Goal: Task Accomplishment & Management: Manage account settings

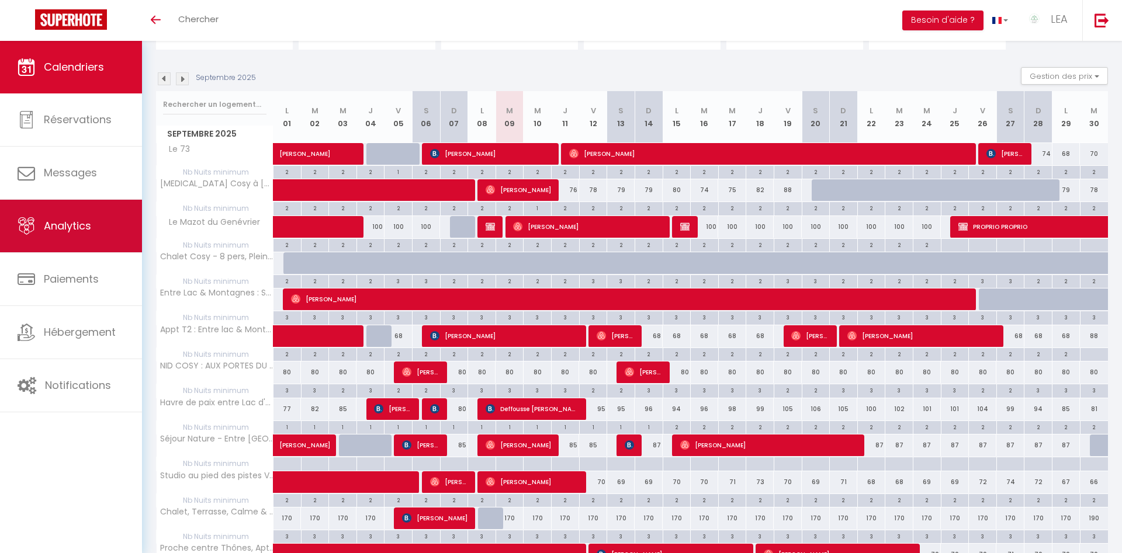
click at [82, 231] on span "Analytics" at bounding box center [67, 226] width 47 height 15
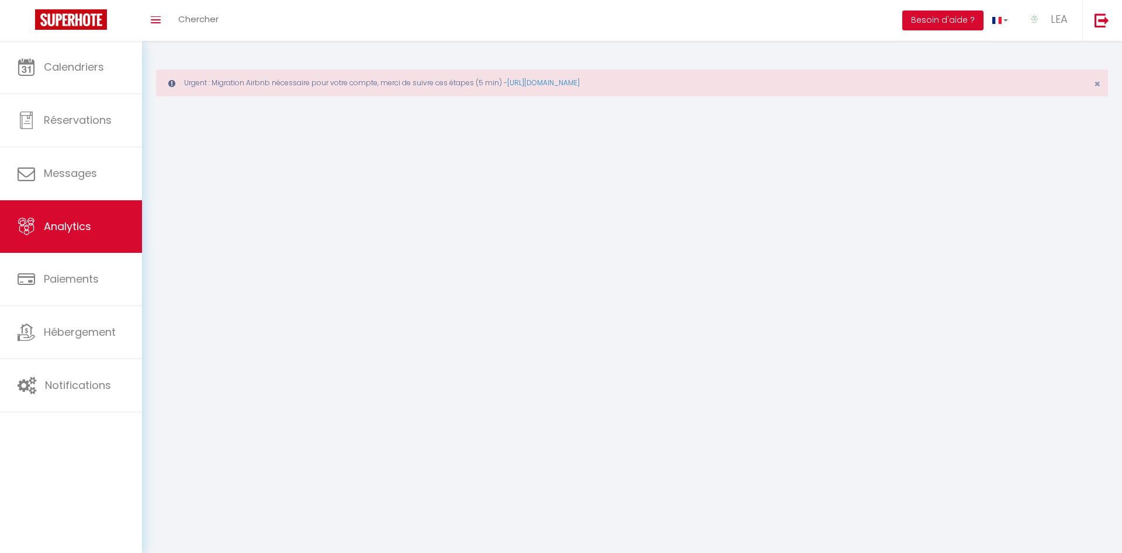
select select "2025"
select select "9"
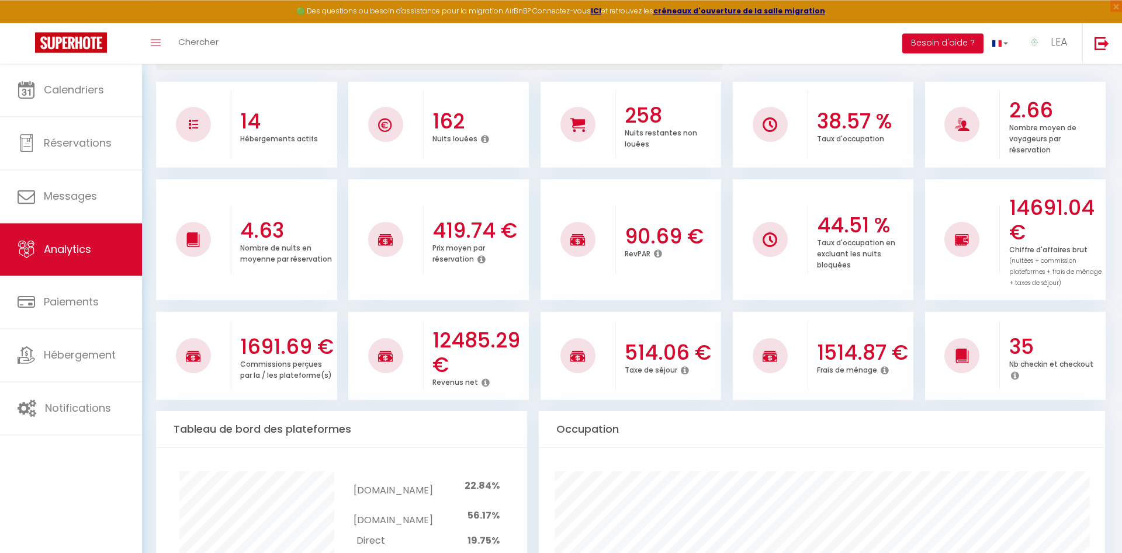
scroll to position [238, 0]
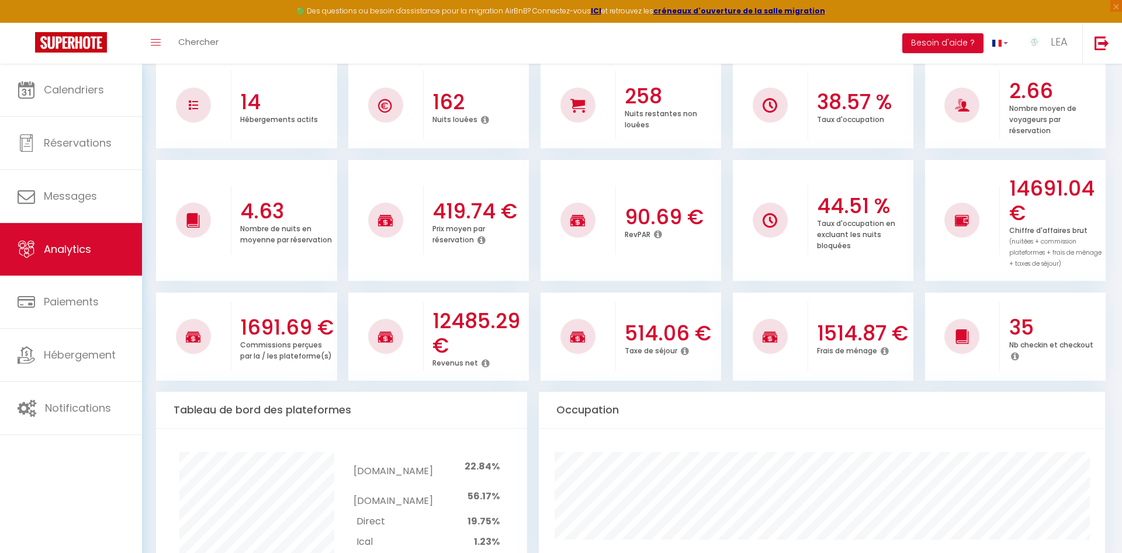
click at [483, 359] on icon at bounding box center [486, 363] width 8 height 9
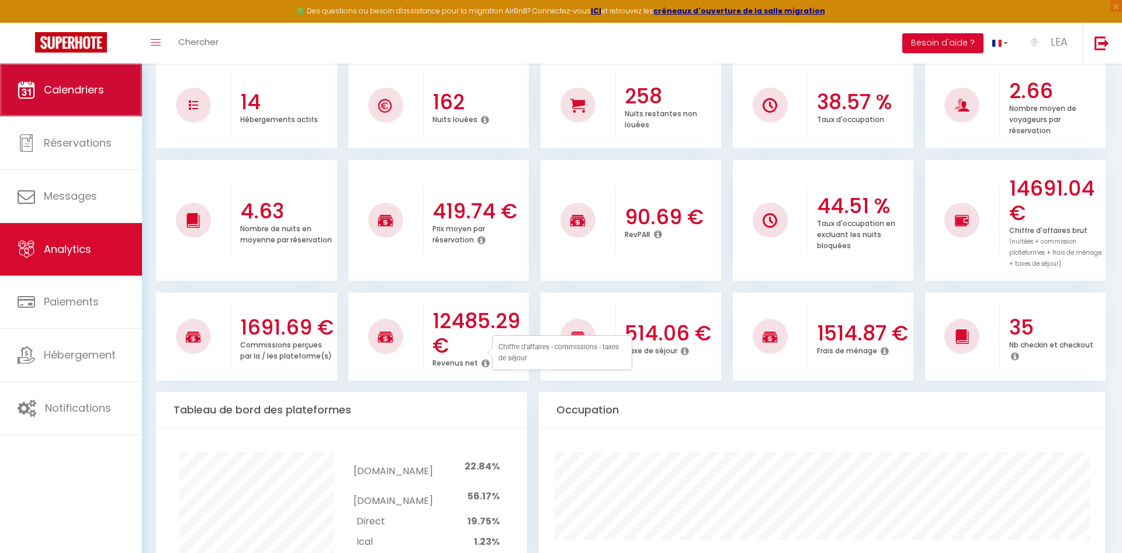
click at [118, 92] on link "Calendriers" at bounding box center [71, 90] width 142 height 53
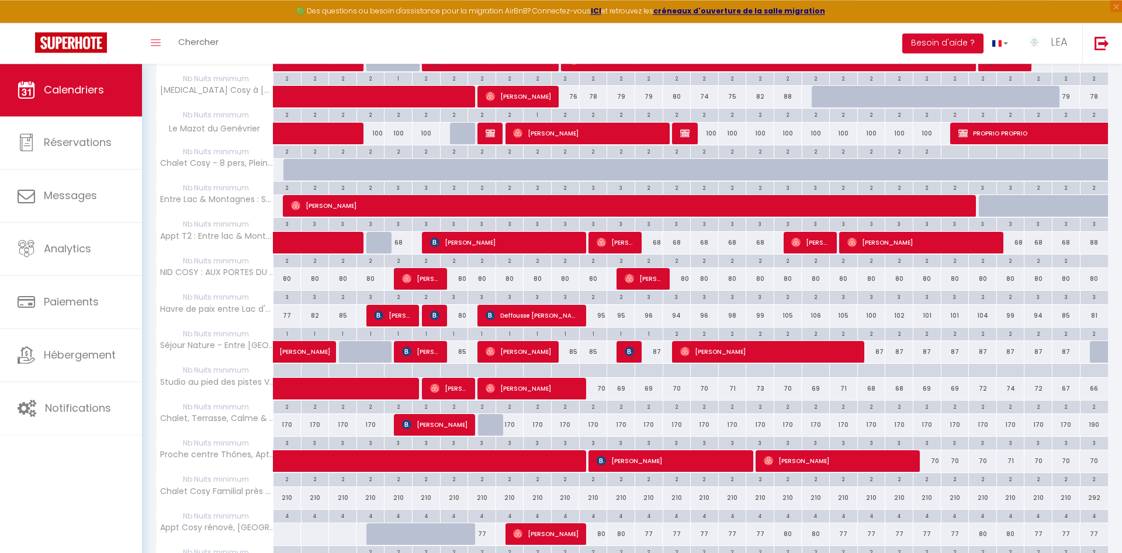
scroll to position [302, 0]
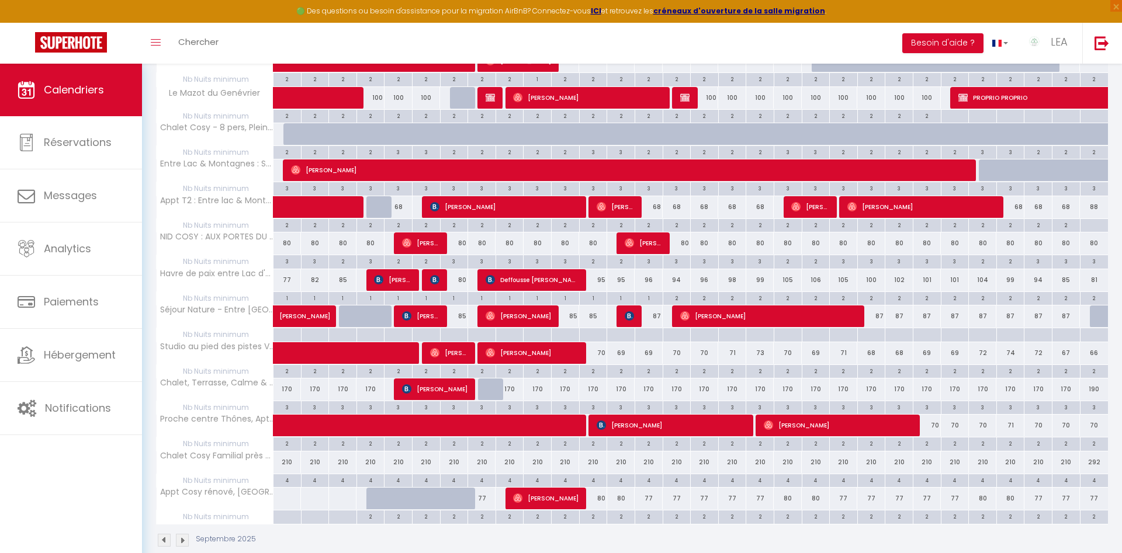
click at [423, 428] on span at bounding box center [439, 426] width 296 height 22
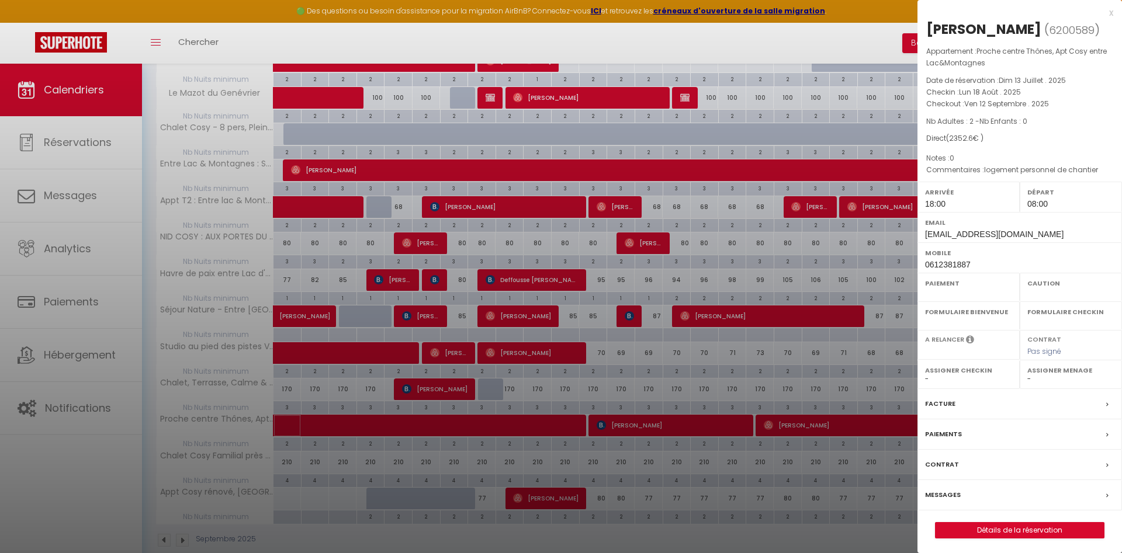
select select "OK"
select select "1"
select select "0"
select select "1"
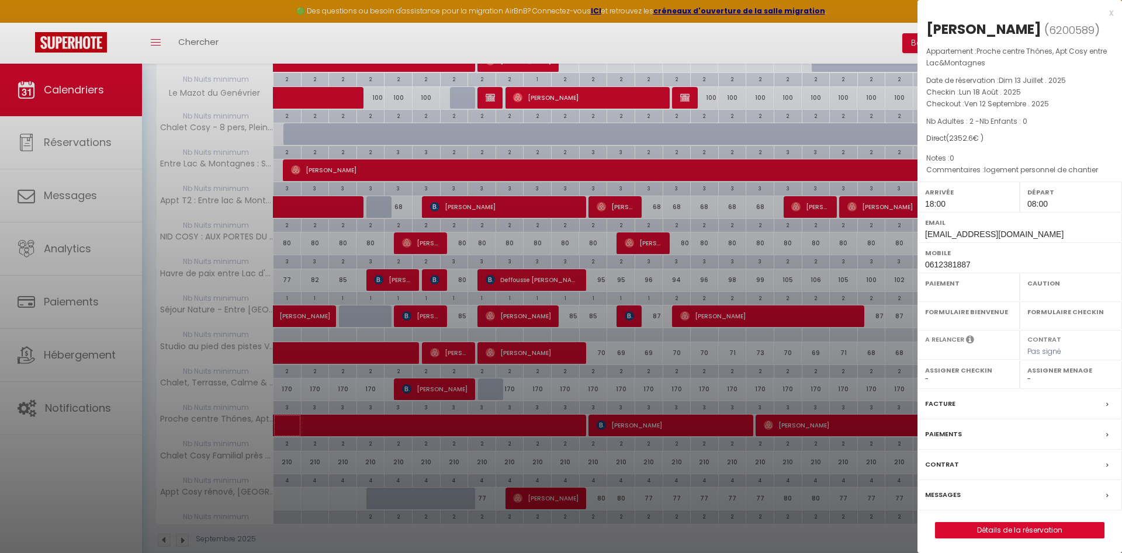
select select
select select "37091"
click at [944, 471] on label "Contrat" at bounding box center [942, 465] width 34 height 12
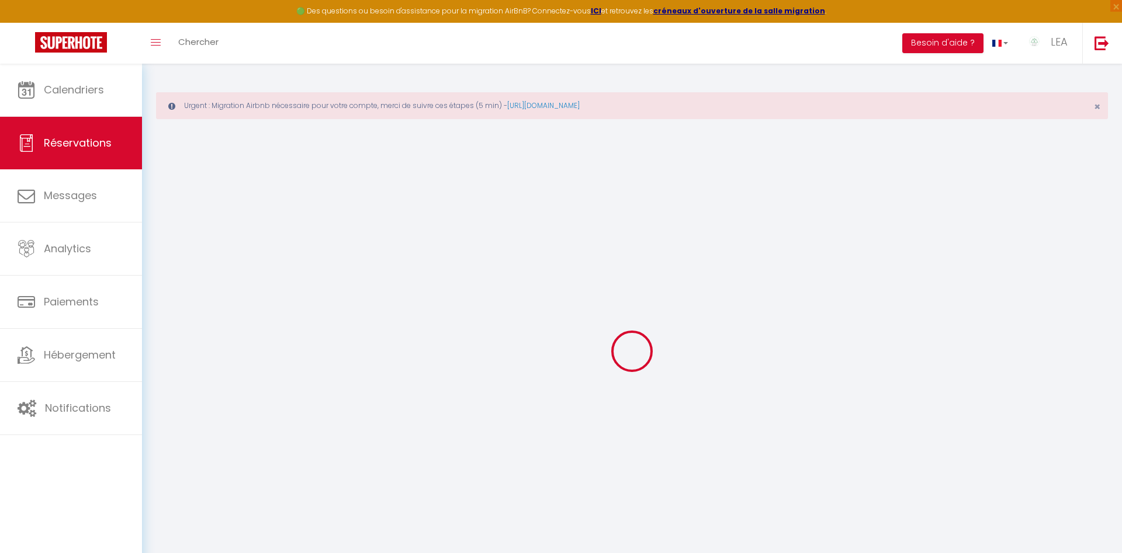
select select
checkbox input "false"
type textarea "logement personnel de chantier"
type textarea "0"
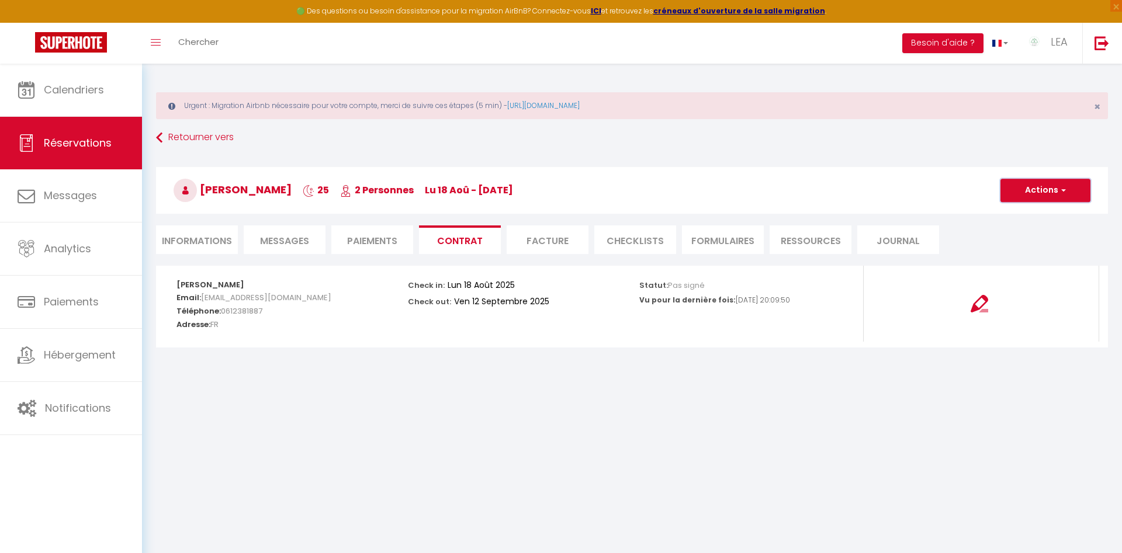
click at [1026, 191] on button "Actions" at bounding box center [1046, 190] width 90 height 23
click at [1016, 214] on link "Voir le contrat" at bounding box center [1037, 216] width 98 height 15
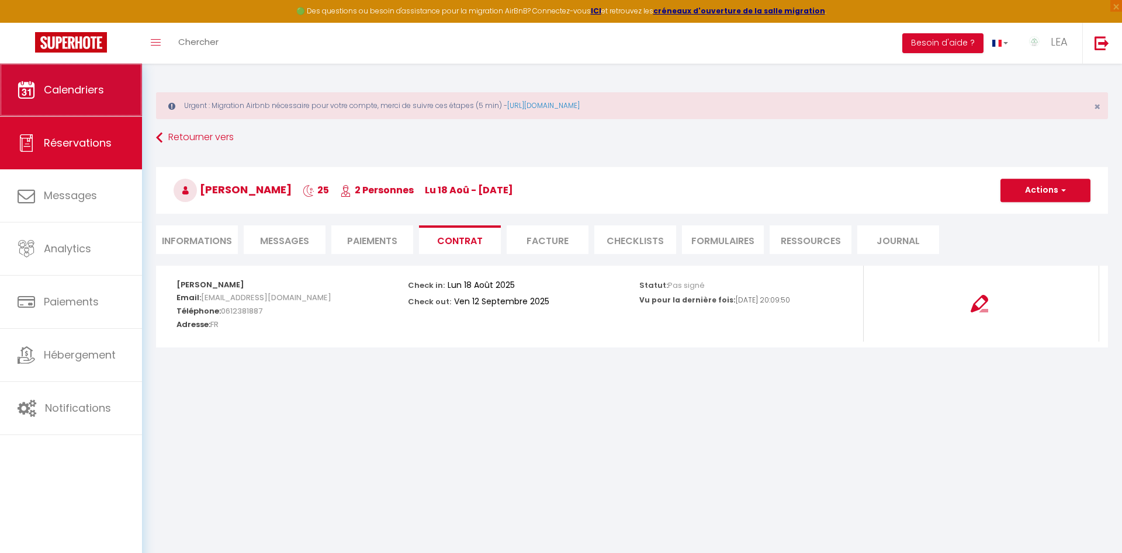
click at [56, 86] on span "Calendriers" at bounding box center [74, 89] width 60 height 15
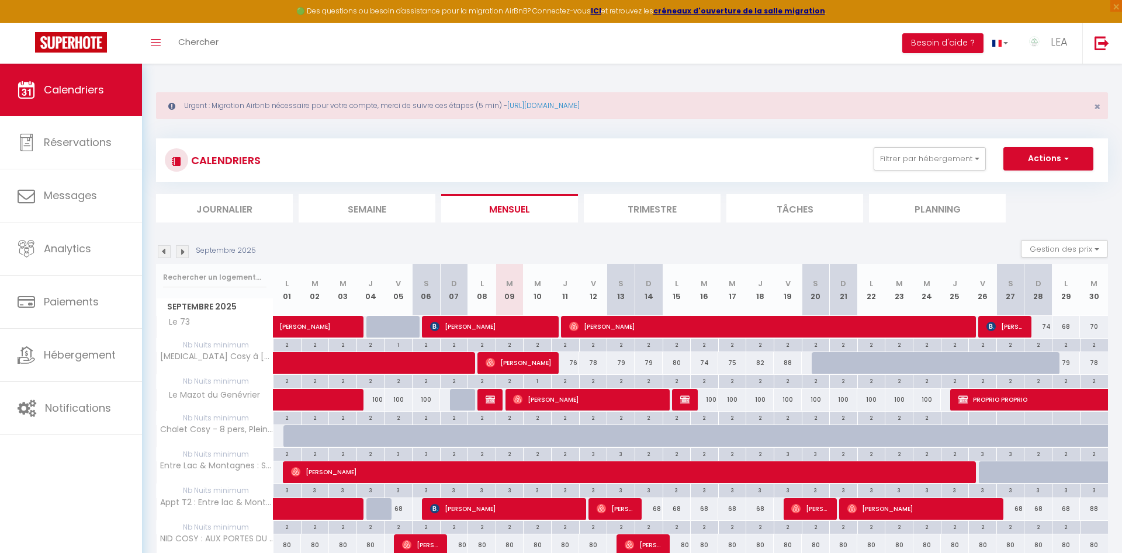
click at [164, 253] on img at bounding box center [164, 251] width 13 height 13
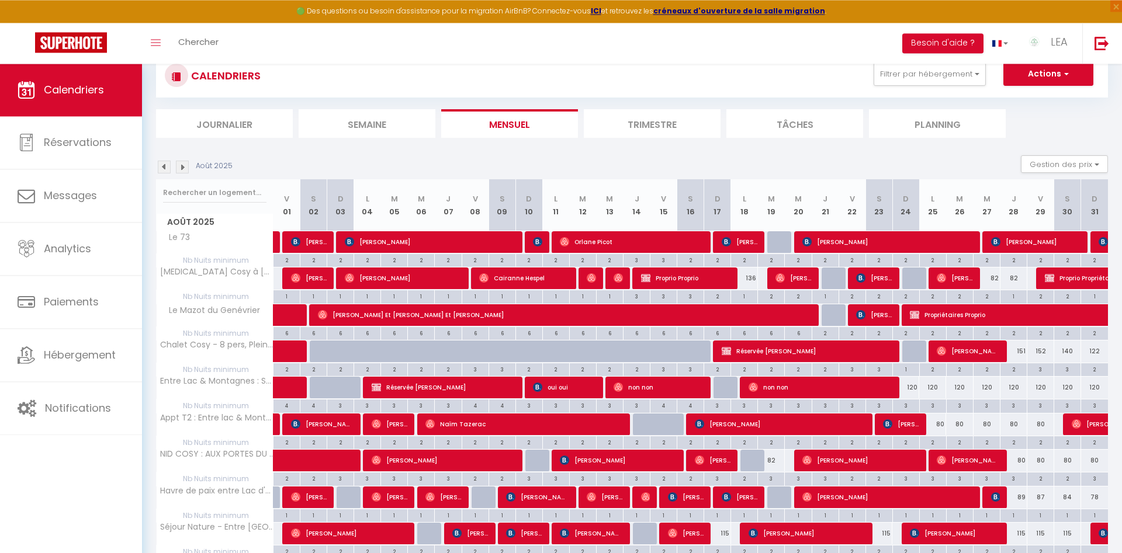
scroll to position [82, 0]
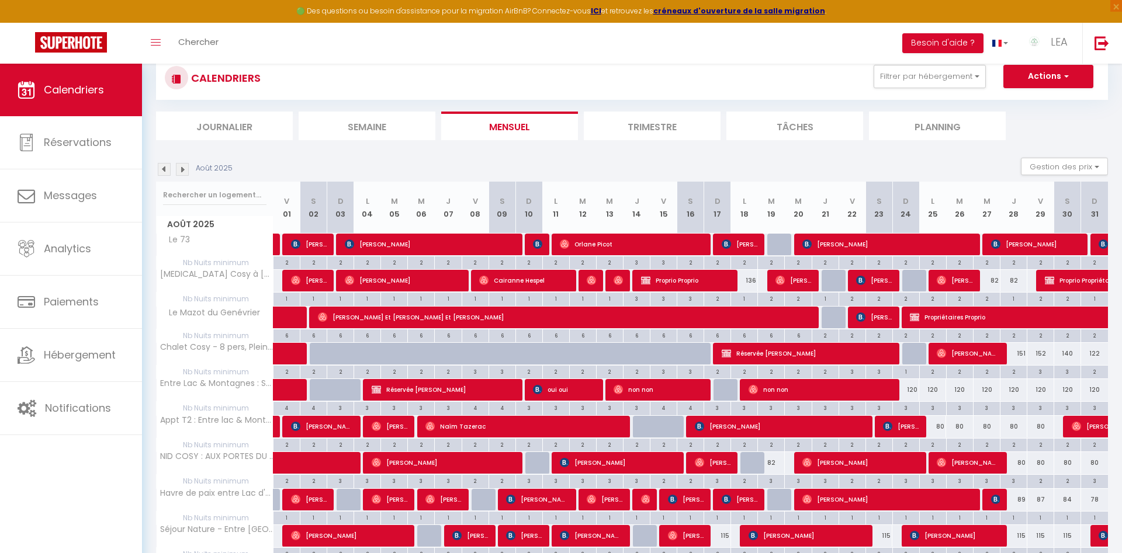
click at [185, 165] on img at bounding box center [182, 169] width 13 height 13
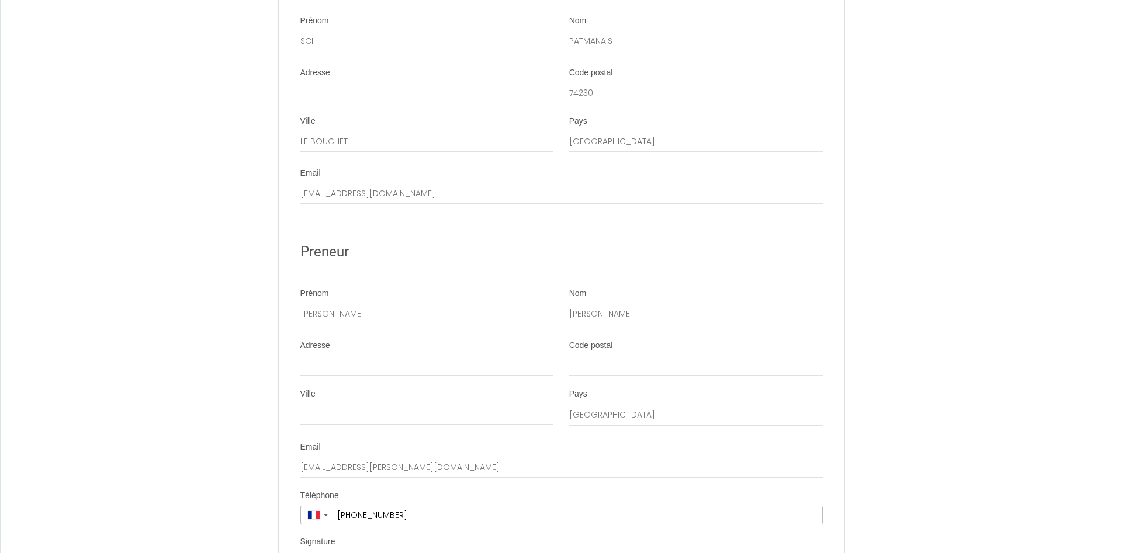
scroll to position [2223, 0]
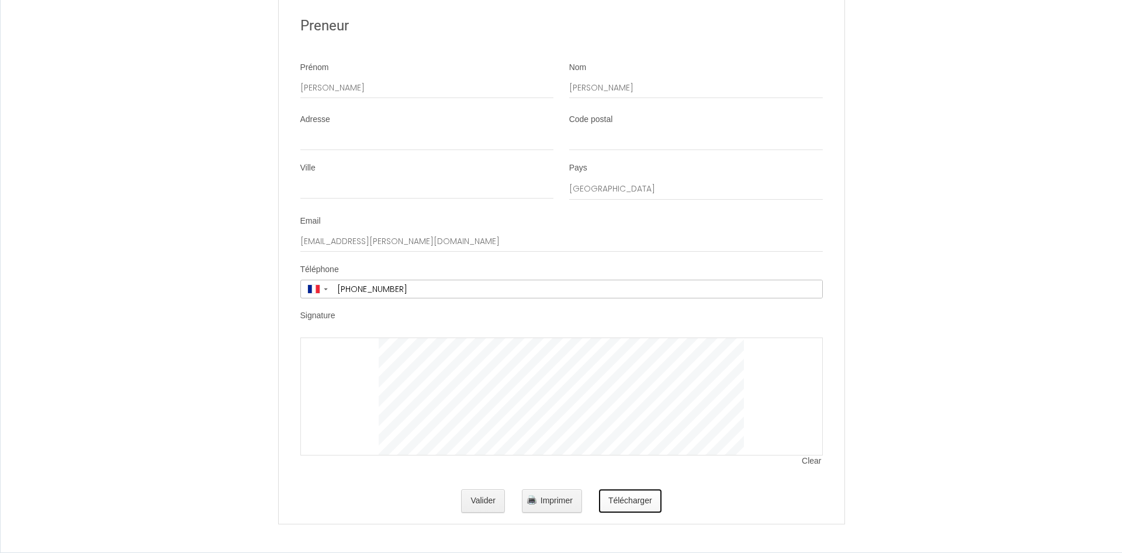
click at [638, 501] on button "Télécharger" at bounding box center [630, 501] width 63 height 23
